Goal: Check status: Check status

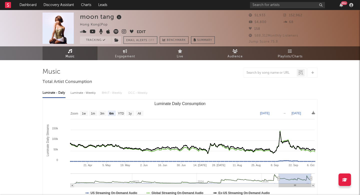
select select "6m"
click at [34, 5] on link "Dashboard" at bounding box center [28, 5] width 24 height 10
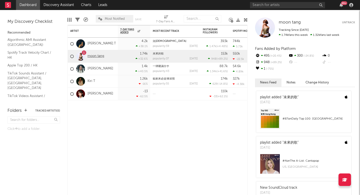
click at [96, 55] on link "moon tang" at bounding box center [96, 56] width 17 height 4
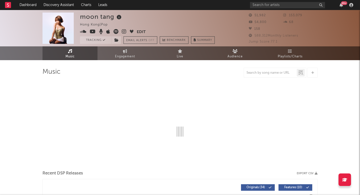
select select "6m"
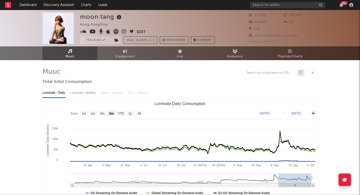
select select "6m"
